Goal: Task Accomplishment & Management: Manage account settings

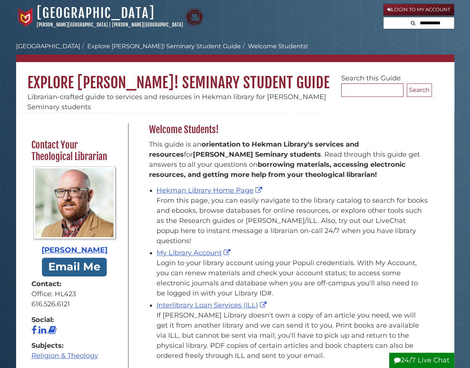
scroll to position [172, 0]
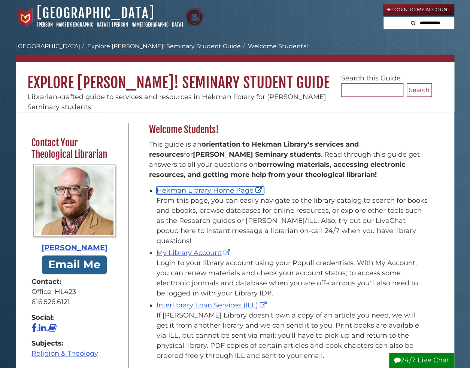
click at [218, 191] on link "Hekman Library Home Page" at bounding box center [209, 190] width 107 height 8
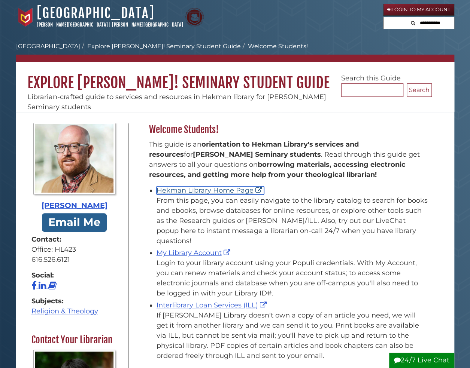
scroll to position [219, 0]
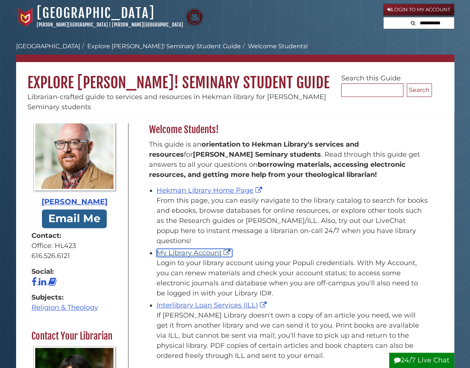
click at [193, 249] on link "My Library Account" at bounding box center [194, 253] width 76 height 8
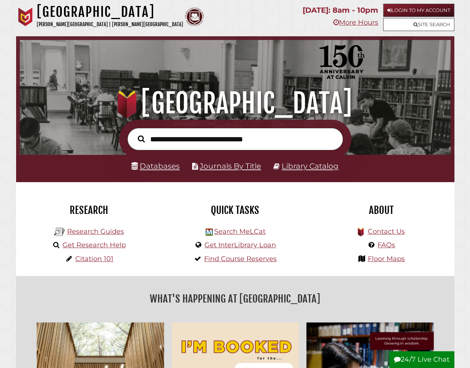
click at [150, 138] on input "text" at bounding box center [235, 139] width 216 height 22
